Goal: Transaction & Acquisition: Purchase product/service

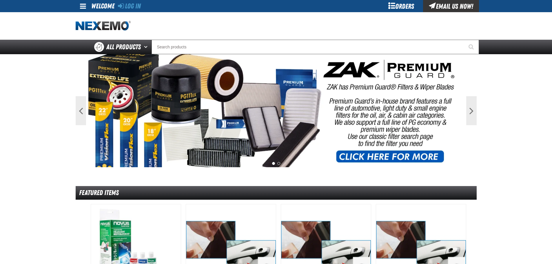
click at [386, 2] on div "Orders" at bounding box center [401, 6] width 43 height 12
click at [391, 6] on div "Orders" at bounding box center [401, 6] width 43 height 12
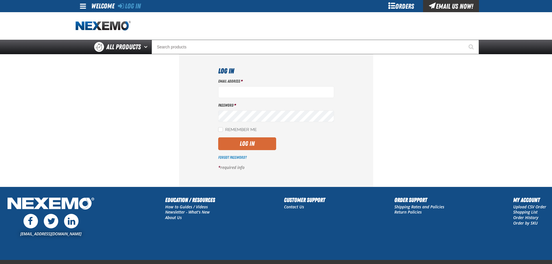
type input "aruff@vtaig.com"
click at [247, 150] on button "Log In" at bounding box center [247, 143] width 58 height 13
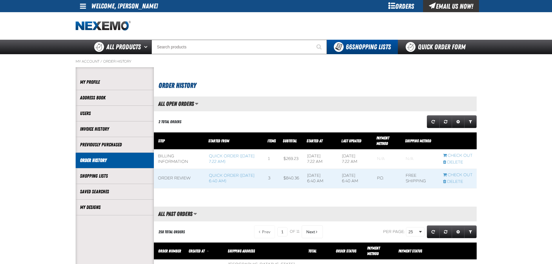
scroll to position [0, 0]
click at [422, 43] on link "Quick Order Form" at bounding box center [437, 47] width 79 height 14
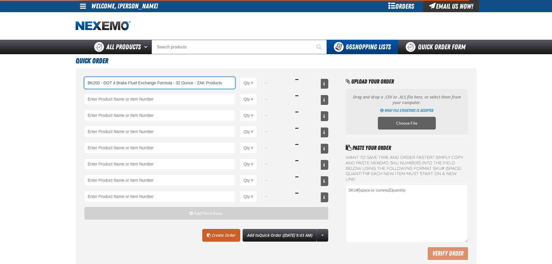
type input "BK200 - DOT 4 Brake Fluid Exchange Formula - 32 Ounce - ZAK Products"
type input "1"
select select "bottle"
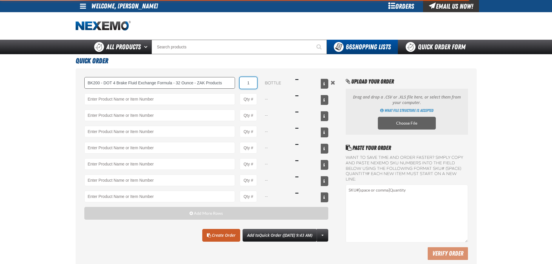
drag, startPoint x: 254, startPoint y: 82, endPoint x: 214, endPoint y: 82, distance: 40.0
click at [214, 82] on div "BK200 - DOT 4 Brake Fluid Exchange Formula - 32 Ounce - ZAK Products BK200 - DO…" at bounding box center [206, 83] width 244 height 12
type input "BK200 - DOT 4 Brake Fluid Exchange Formula - 32 Ounce - ZAK Products"
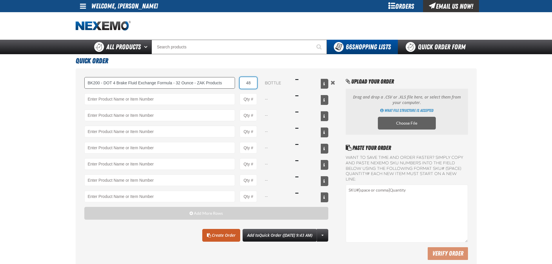
type input "48"
click at [259, 234] on span "Quick Order ([DATE] 9:43 AM)" at bounding box center [285, 235] width 53 height 6
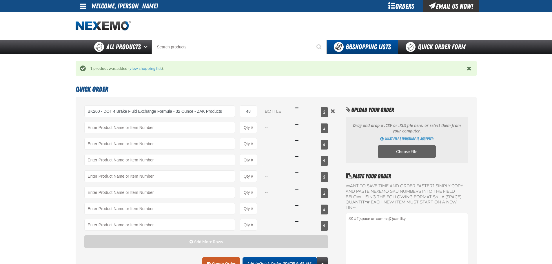
click at [271, 261] on span "Quick Order ([DATE] 9:43 AM)" at bounding box center [285, 264] width 53 height 6
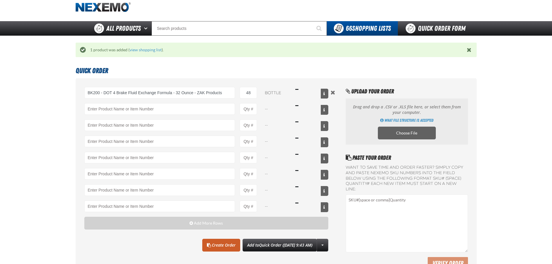
scroll to position [29, 0]
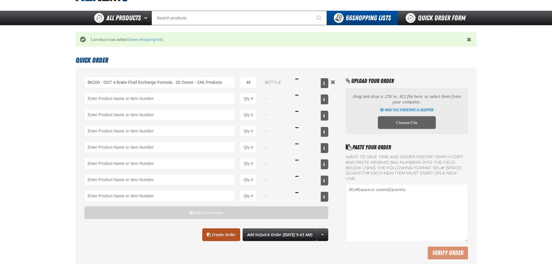
click at [216, 234] on link "Create Order" at bounding box center [221, 234] width 38 height 13
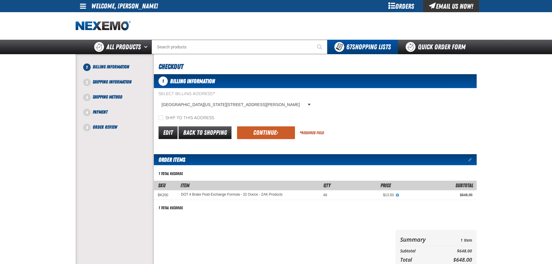
click at [207, 120] on label "Ship to this address" at bounding box center [187, 118] width 56 height 6
click at [163, 120] on input "Ship to this address" at bounding box center [161, 117] width 5 height 5
checkbox input "true"
click at [253, 136] on button "Continue" at bounding box center [266, 132] width 58 height 13
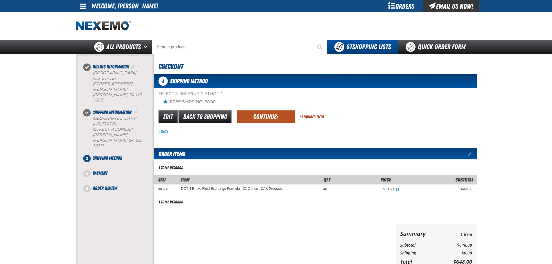
click at [291, 114] on button "Continue" at bounding box center [266, 116] width 58 height 13
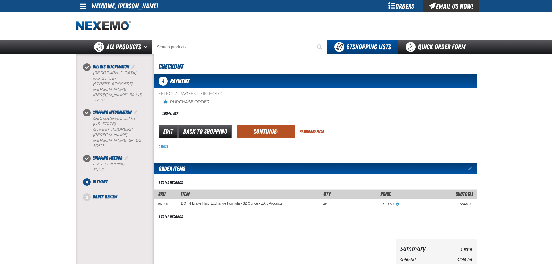
click at [286, 137] on button "Continue" at bounding box center [266, 131] width 58 height 13
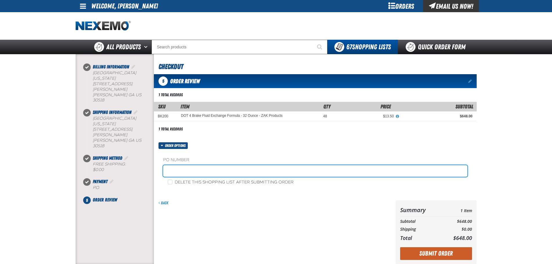
click at [187, 171] on input "text" at bounding box center [315, 171] width 304 height 12
click at [246, 173] on input "ST" at bounding box center [315, 171] width 304 height 12
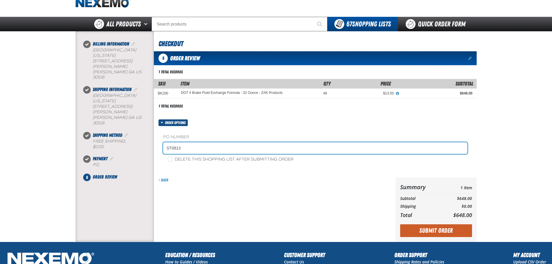
scroll to position [87, 0]
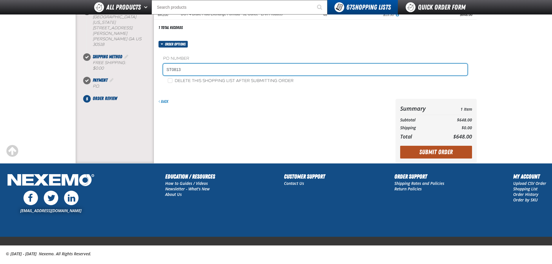
type input "ST0813"
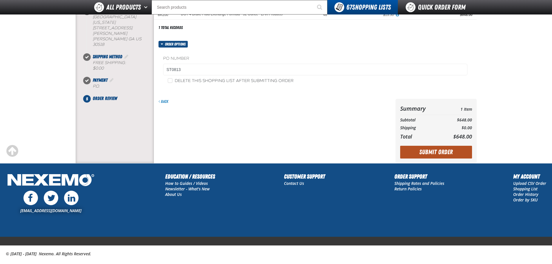
click at [420, 155] on button "Submit Order" at bounding box center [436, 152] width 72 height 13
